Goal: Task Accomplishment & Management: Manage account settings

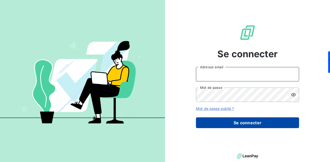
type input "[PERSON_NAME][EMAIL_ADDRESS][PERSON_NAME][DOMAIN_NAME]"
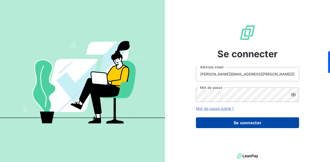
click at [256, 121] on button "Se connecter" at bounding box center [247, 123] width 103 height 11
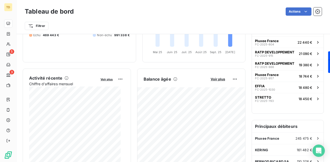
scroll to position [78, 0]
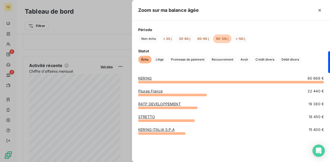
click at [118, 37] on div at bounding box center [165, 81] width 330 height 162
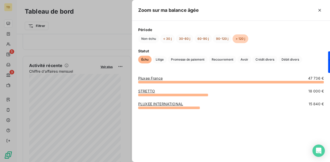
click at [104, 34] on div at bounding box center [165, 81] width 330 height 162
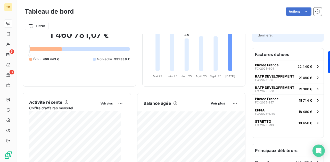
scroll to position [0, 0]
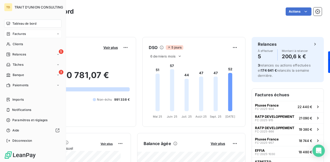
click at [9, 33] on icon at bounding box center [8, 34] width 4 height 4
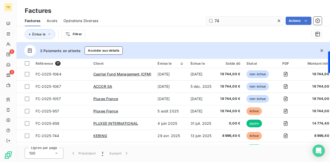
type input "7"
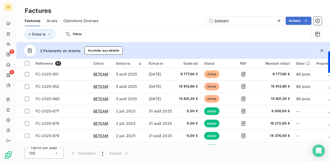
type input "beteam"
click at [279, 21] on icon at bounding box center [278, 20] width 5 height 5
